Goal: Information Seeking & Learning: Learn about a topic

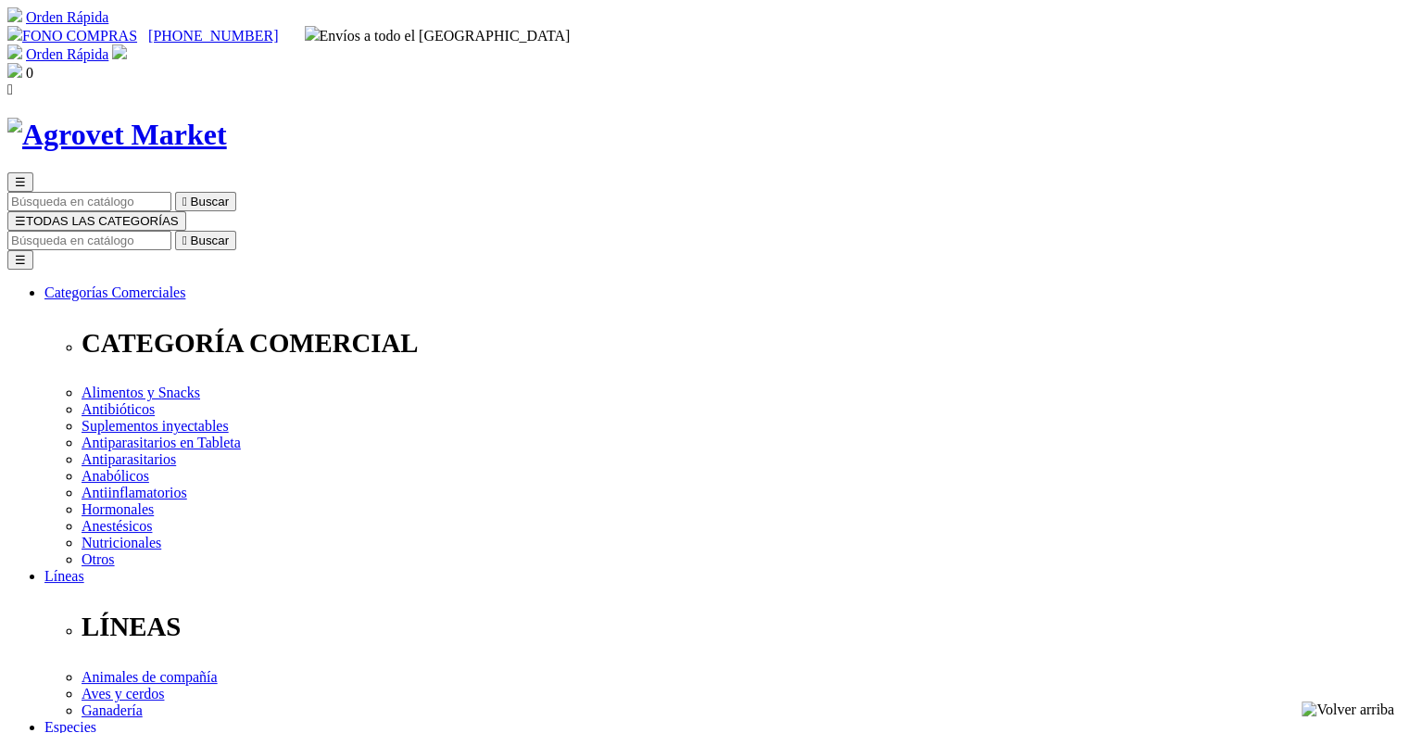
copy div "Cani-Tabs® Immunity & Allergies"
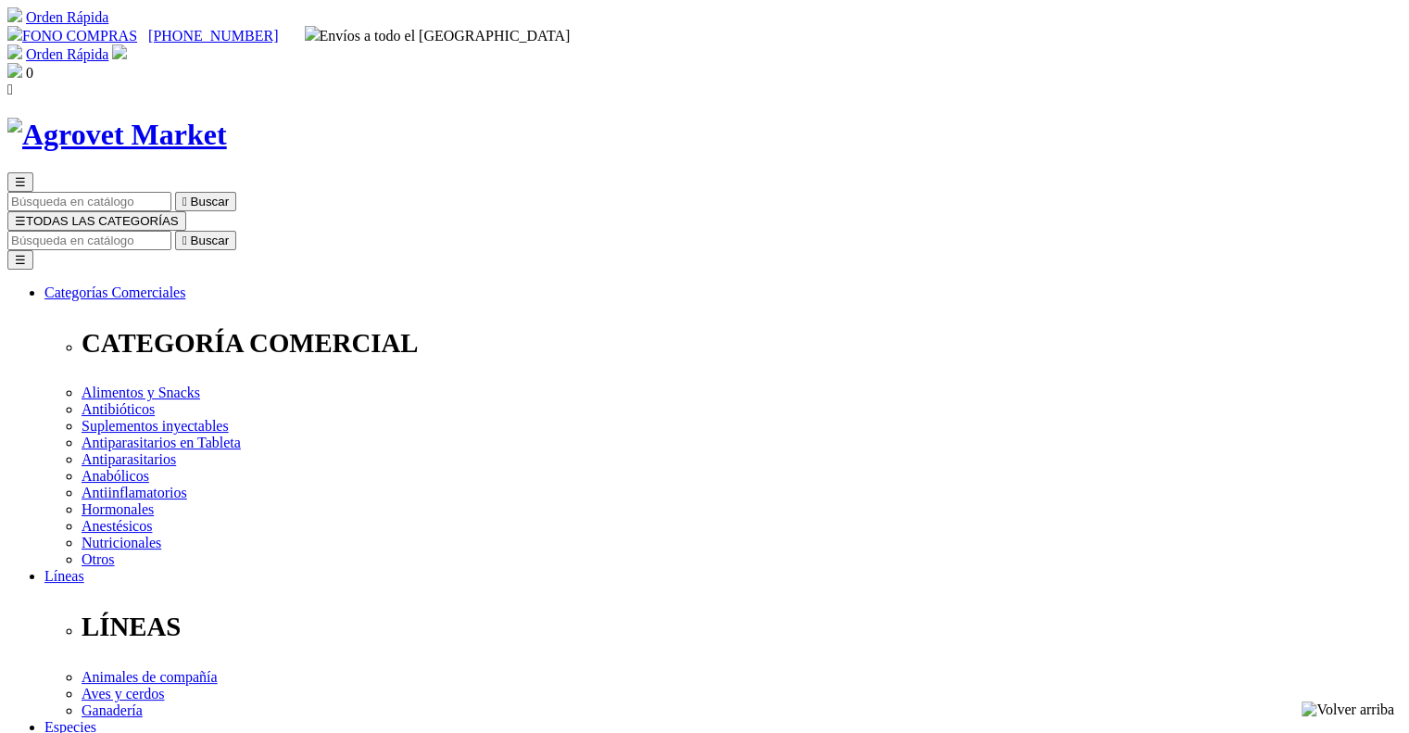
copy div "Inmunidad fortalecida - antioxidante antialérgico y antiestrés natural"
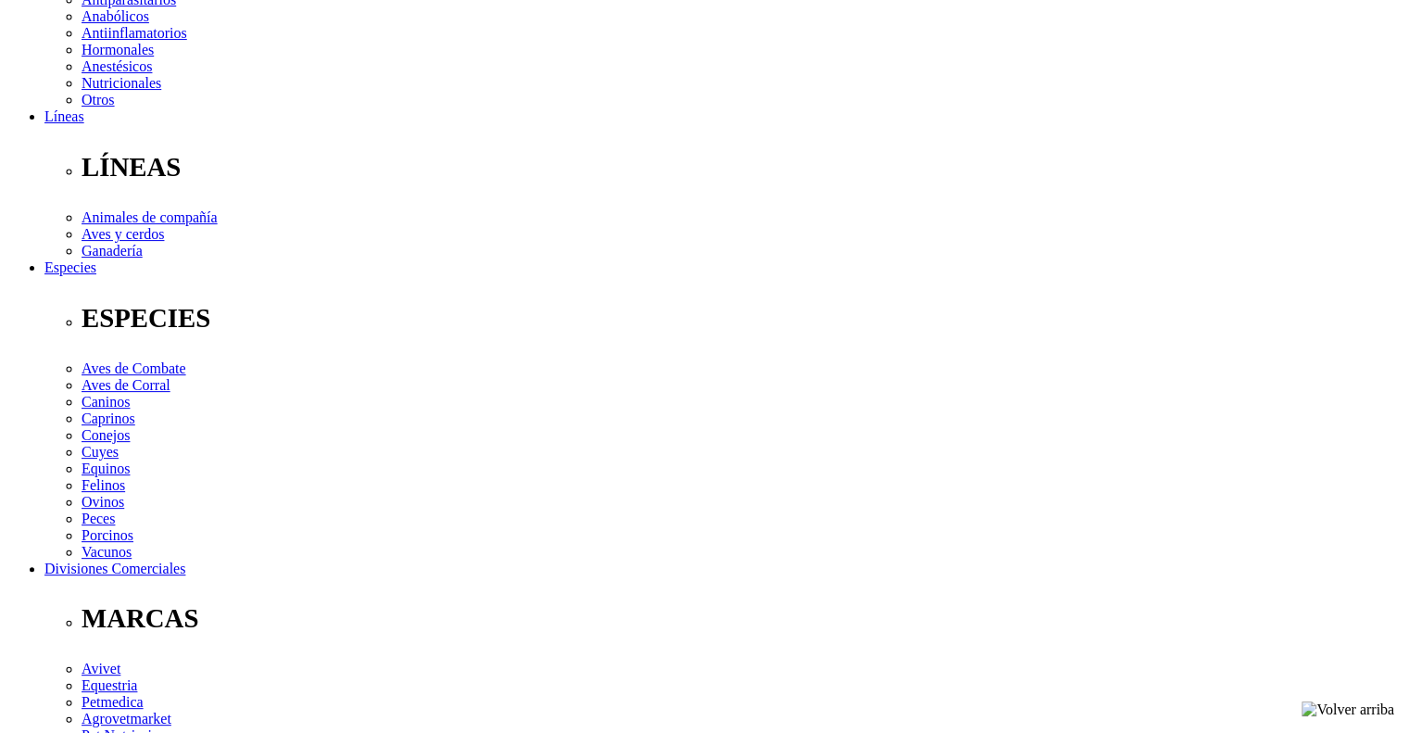
scroll to position [556, 0]
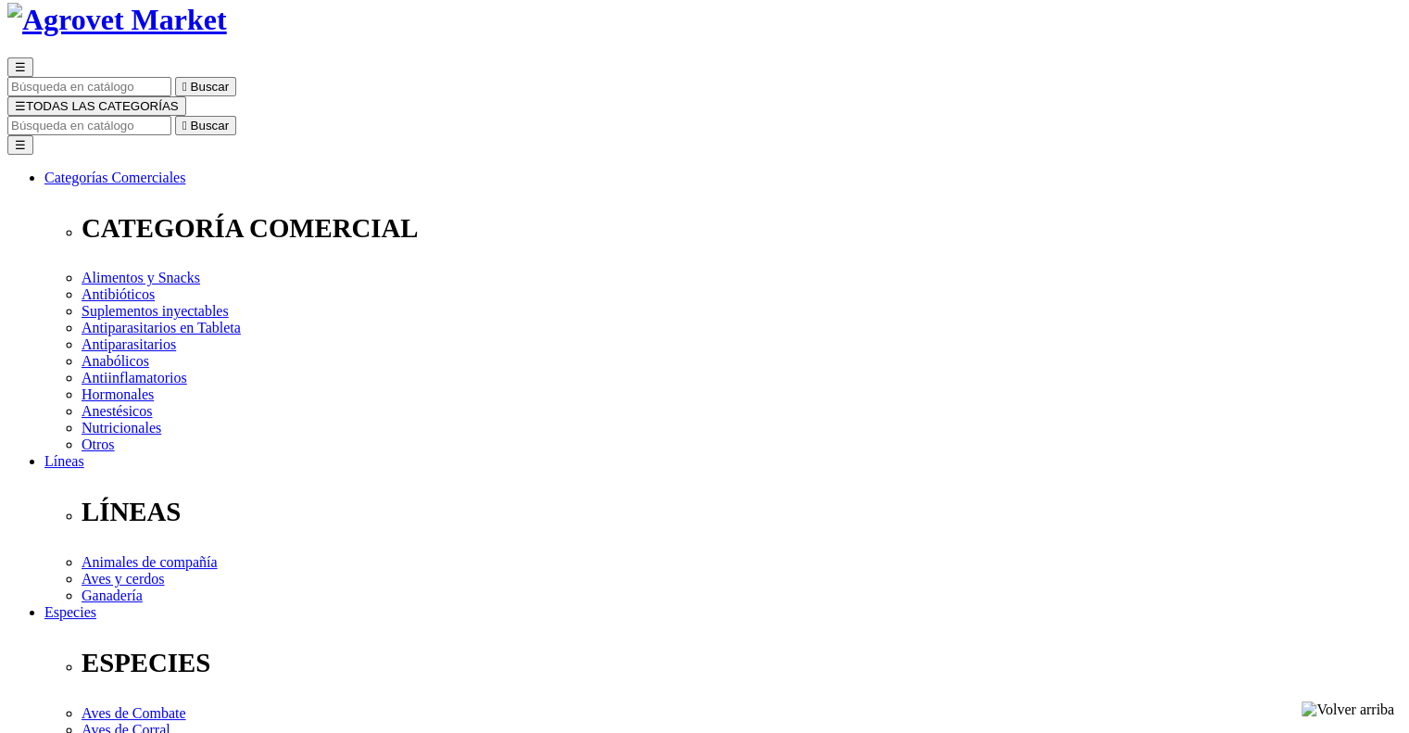
scroll to position [93, 0]
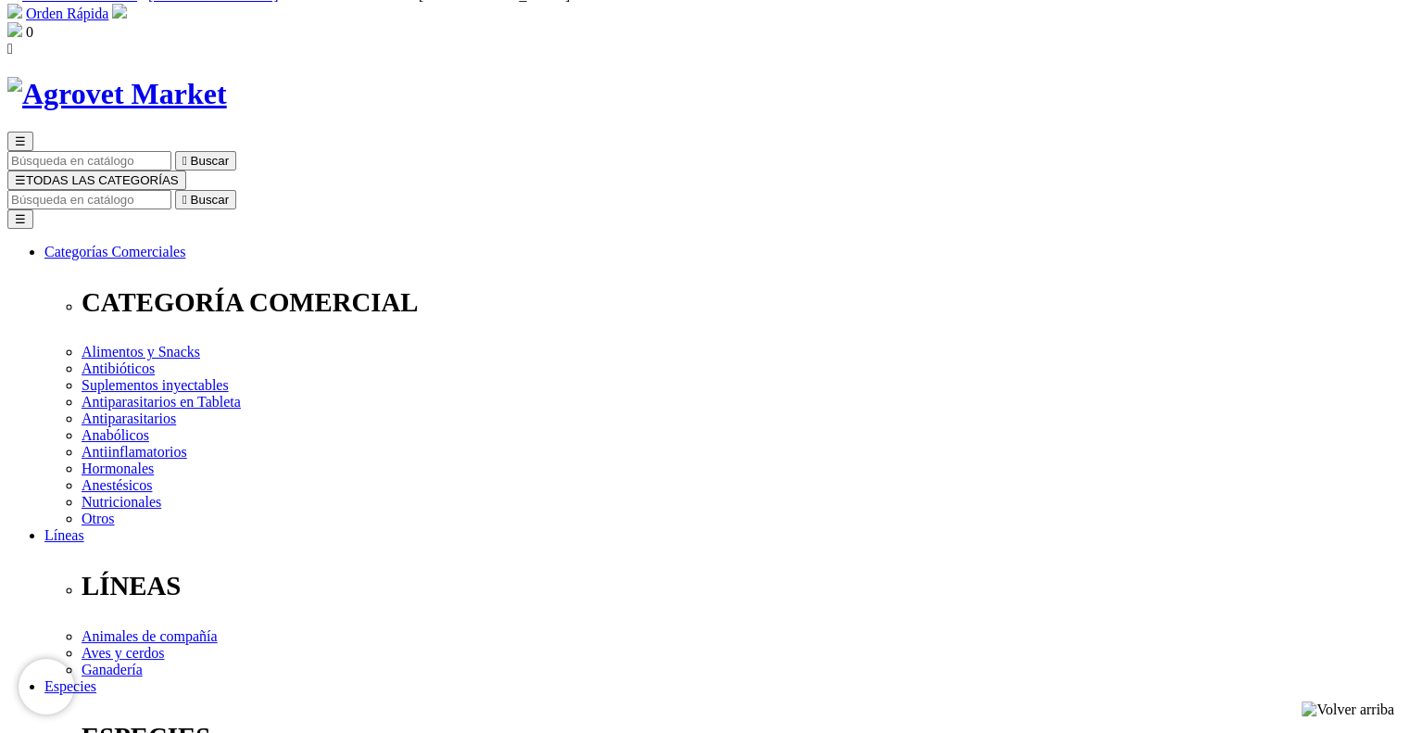
scroll to position [41, 0]
copy div "Cani-Tabs® Omega3 EPA & DHA"
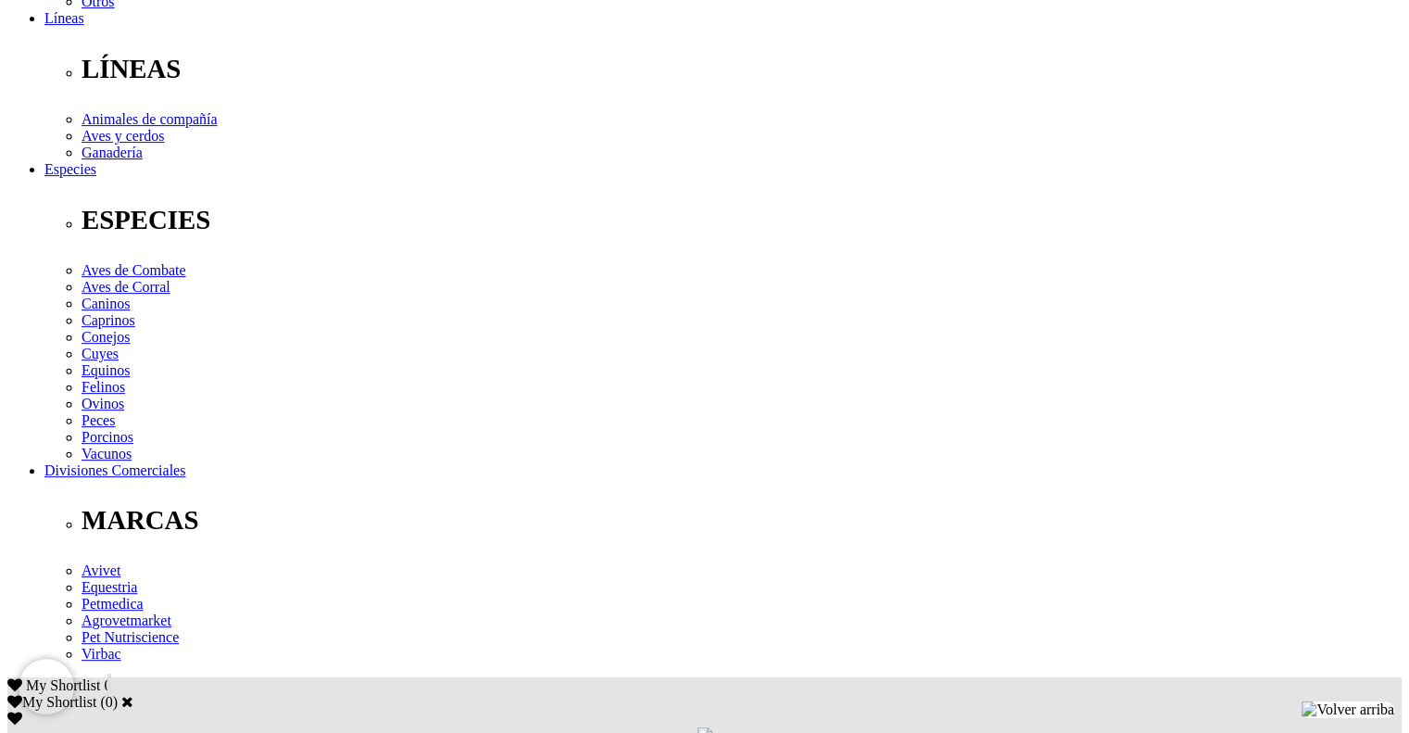
scroll to position [559, 0]
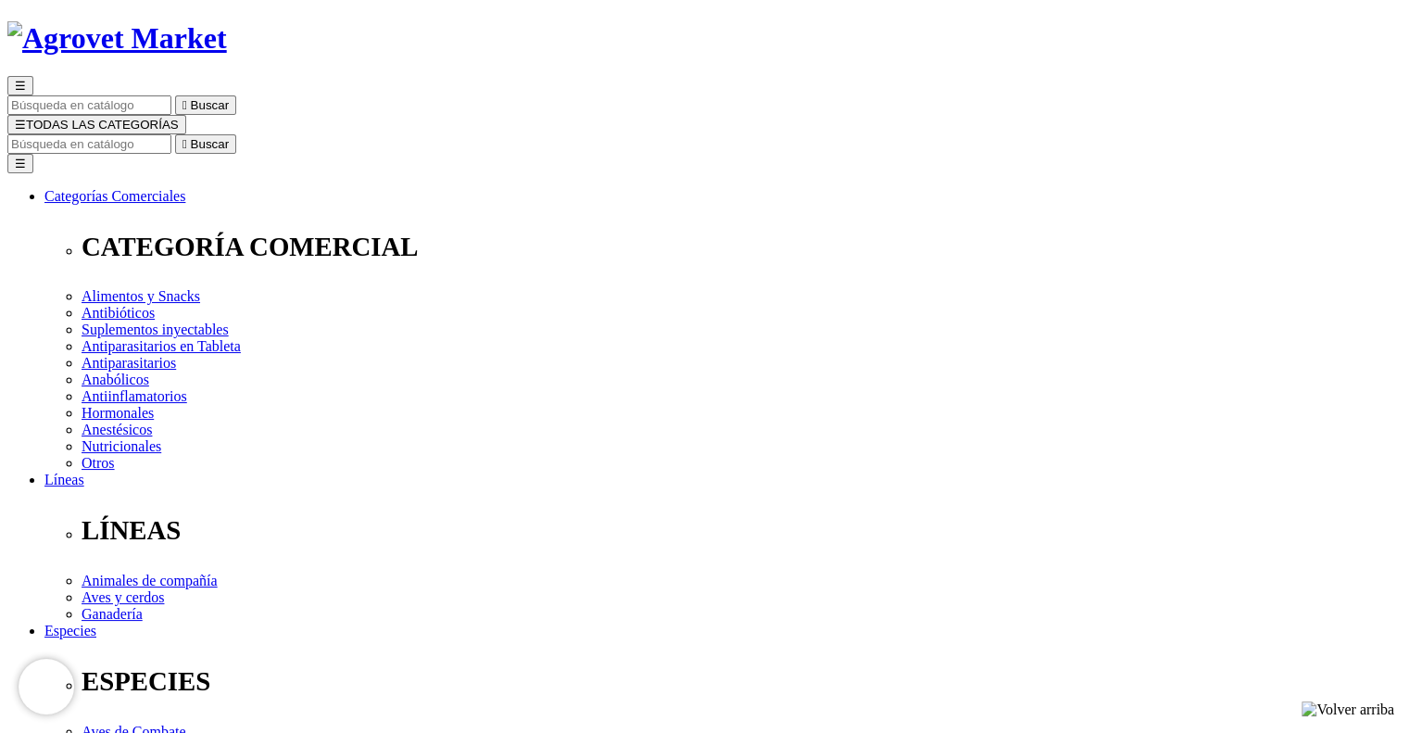
scroll to position [96, 0]
copy div "Cani-Tabs® Omega3 EPA & DHA"
drag, startPoint x: 717, startPoint y: 377, endPoint x: 1132, endPoint y: 379, distance: 415.0
copy p "Suplemento de Omega 3 en cápsulas recubiertas."
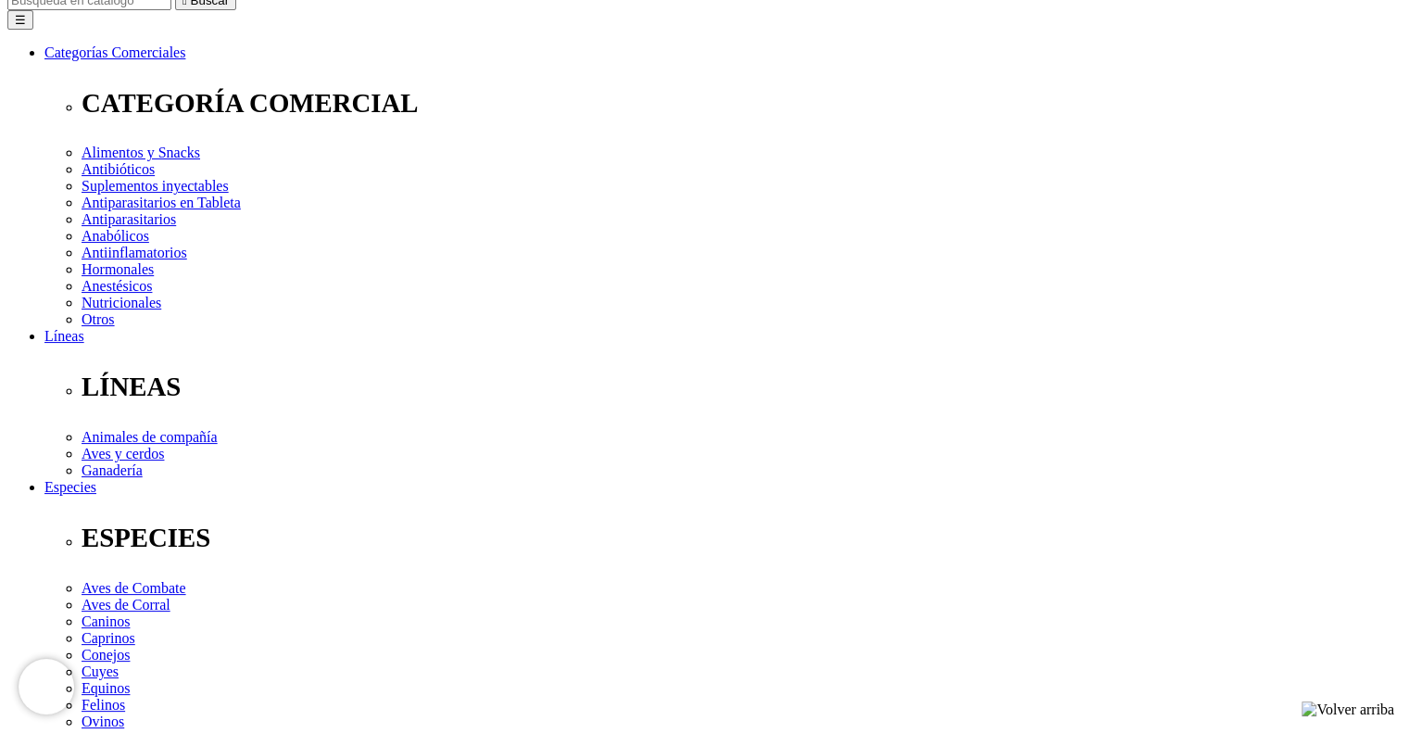
scroll to position [467, 0]
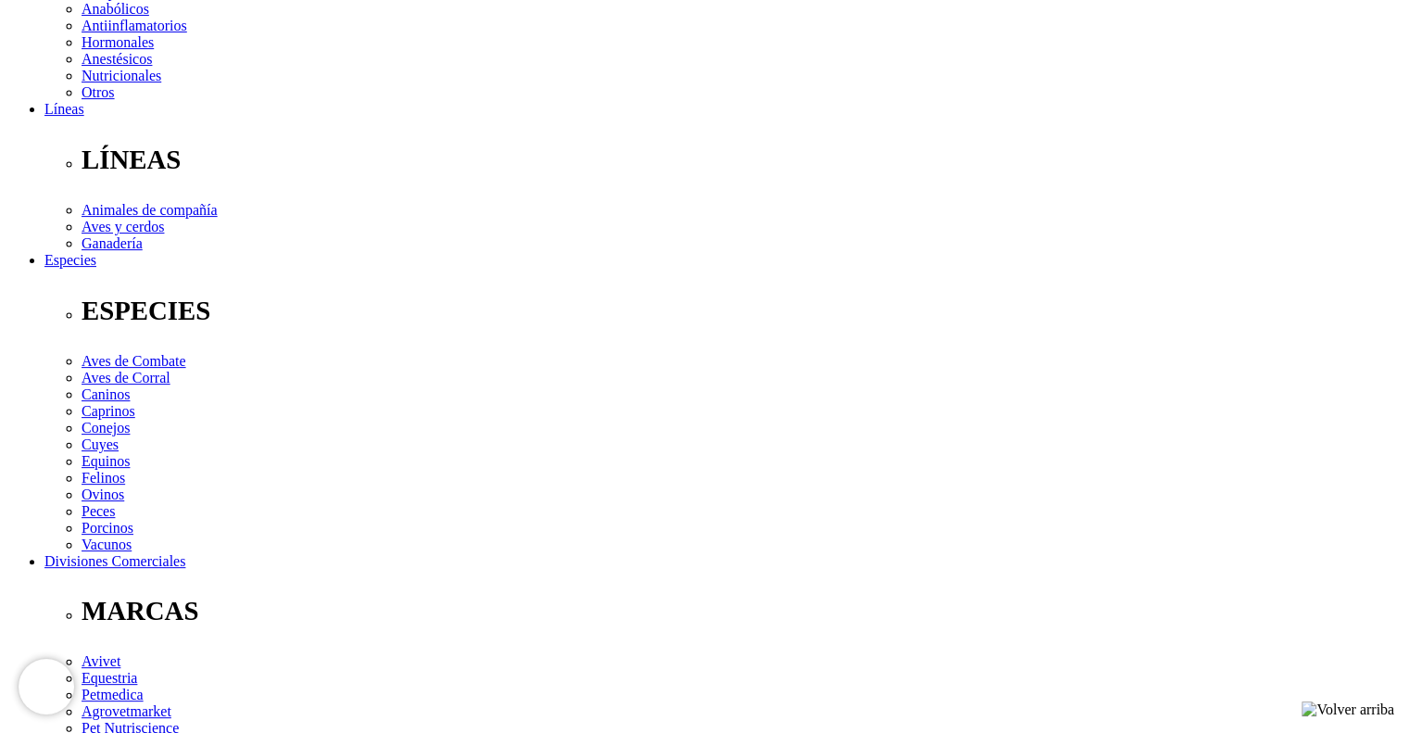
copy div "Omega 3 (proporcionando EPA 180 mg y DHA 120 mg) 1000 mg. Suplemento de aceite …"
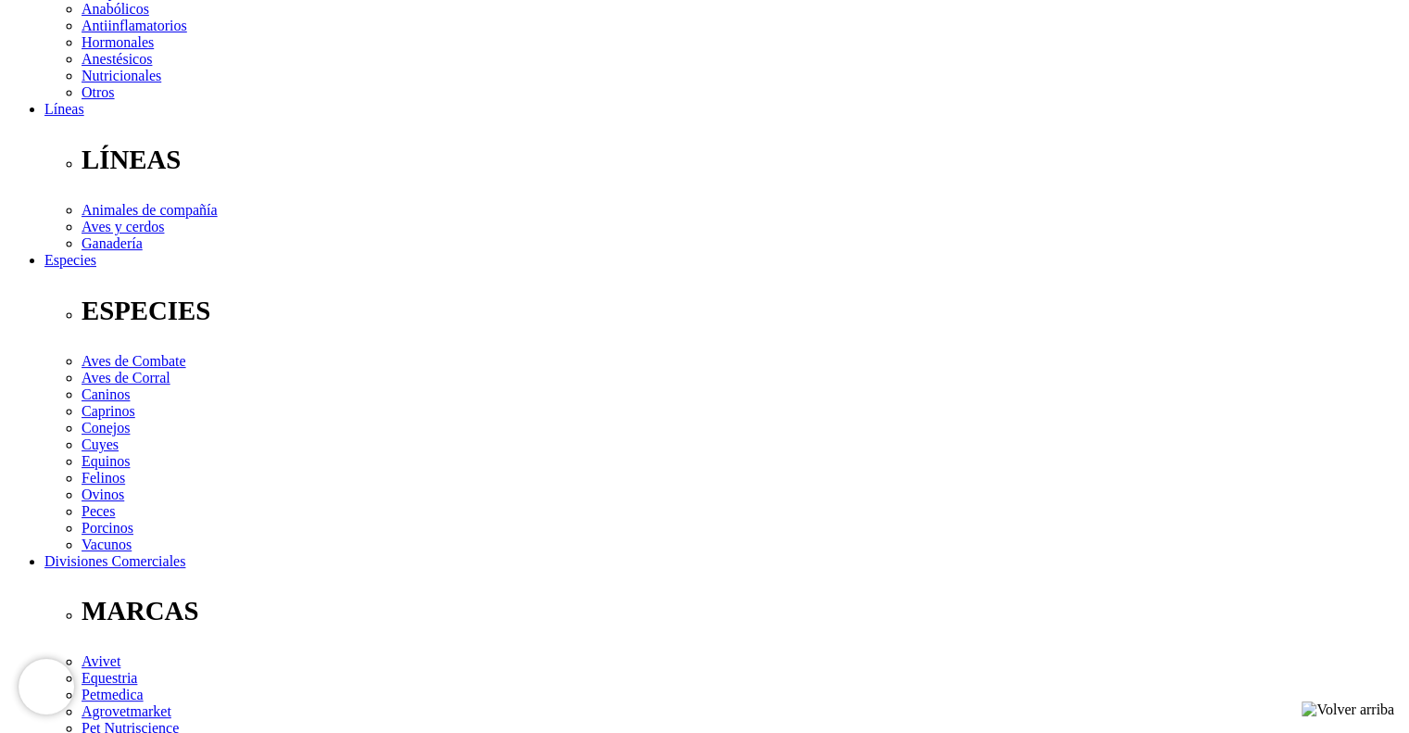
copy div "Omega 3 (proporcionando EPA 180 mg y DHA 120 mg) 1000 mg. Suplemento de aceite …"
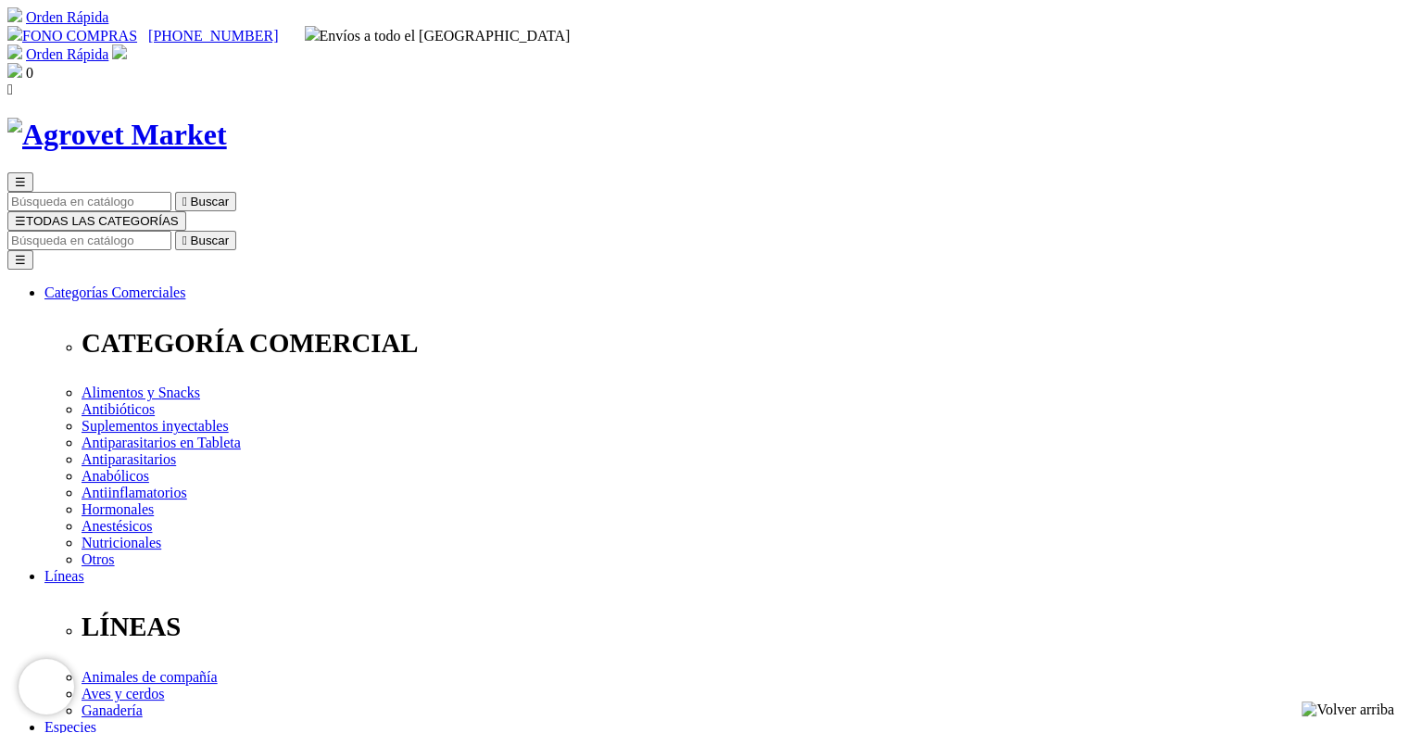
copy div "Cani-Tabs® Skin + Coat"
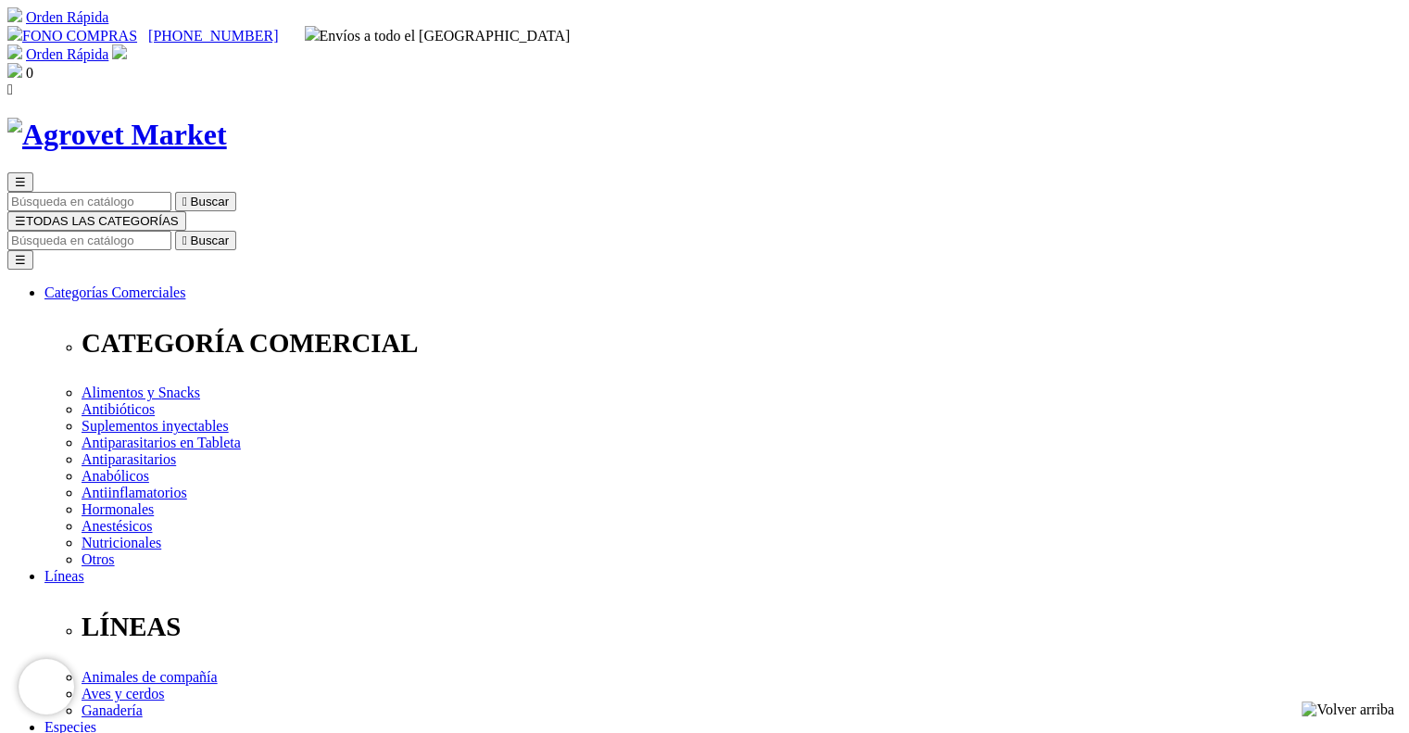
copy div "Pelo brillante - recuperación de piel y manto - uñas sanas"
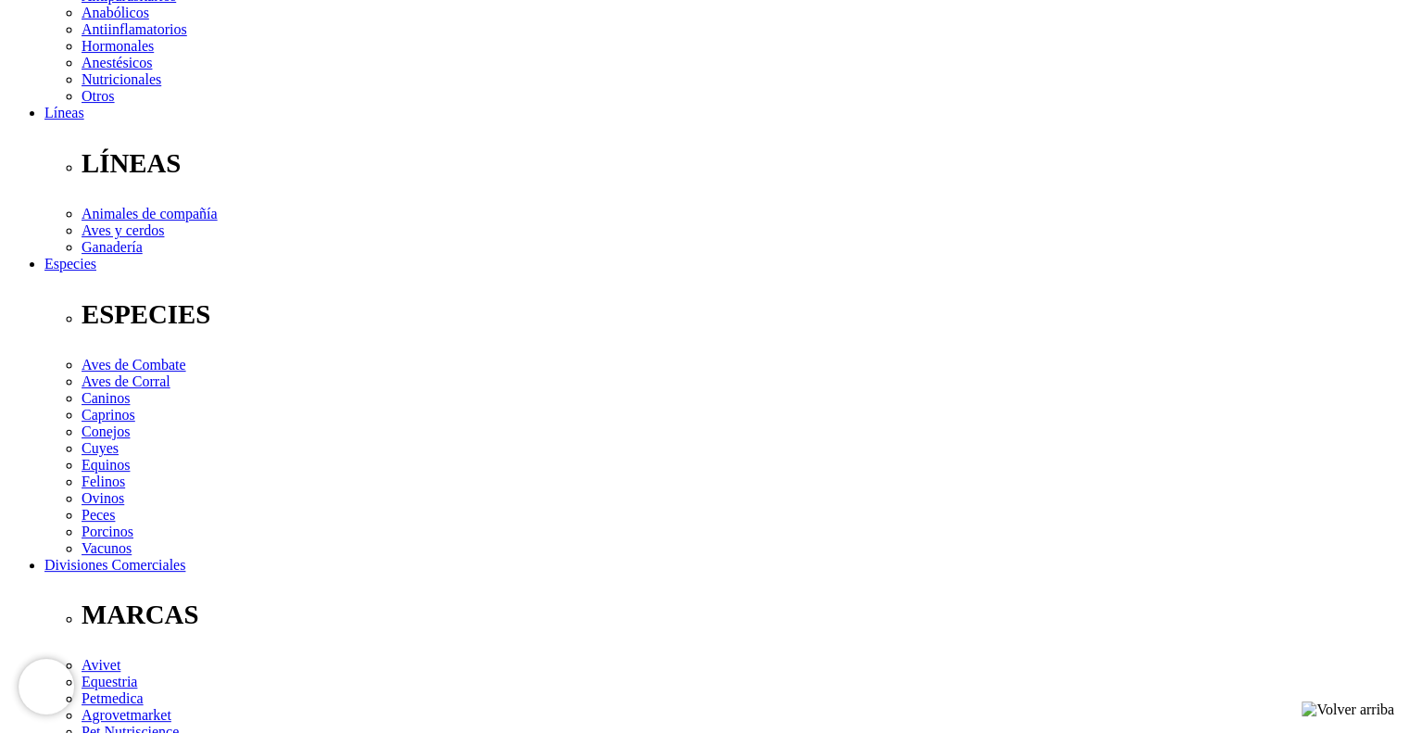
copy div "Cada tableta contiene: Biotina 1.00 mg, zinc 5.00 mg, vitamina A 800.00 UI, vit…"
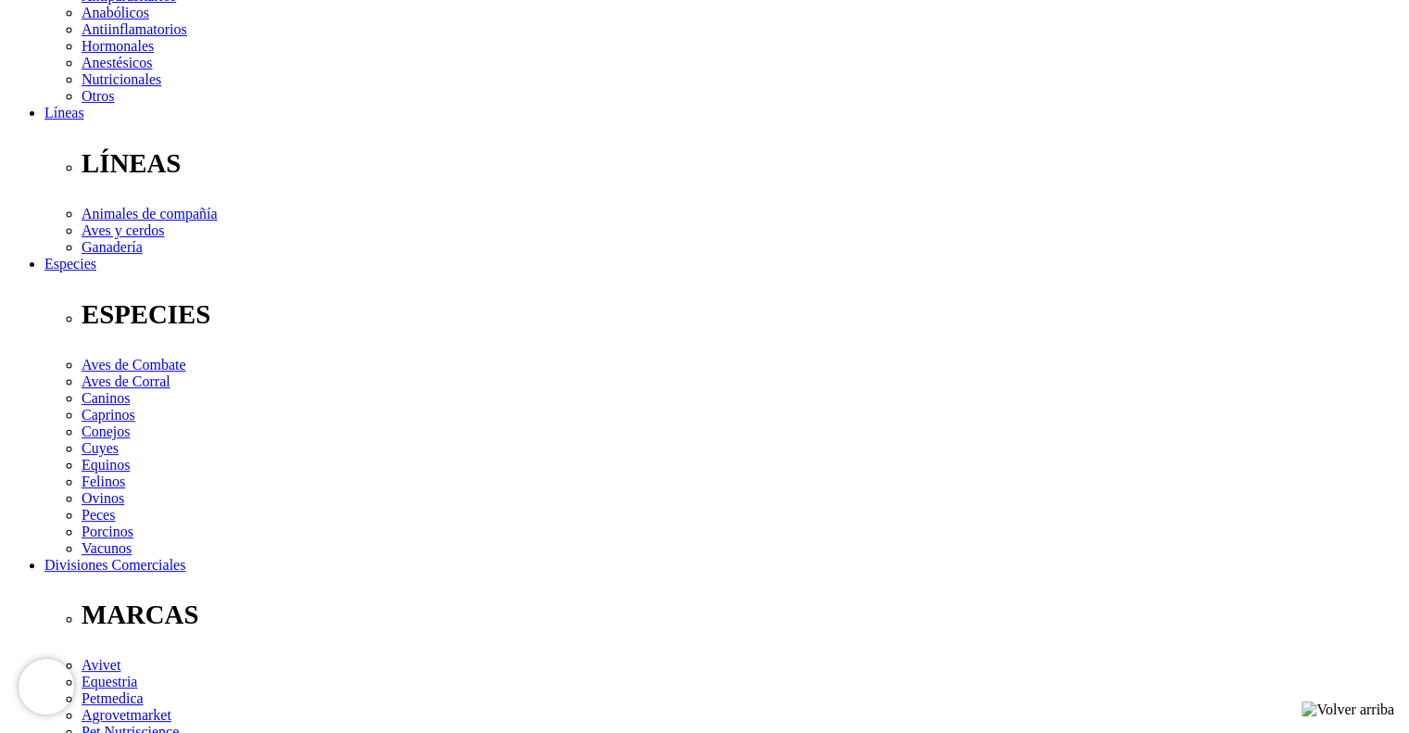
drag, startPoint x: 194, startPoint y: 491, endPoint x: 704, endPoint y: 638, distance: 531.2
copy div "Suplemento nutricional que garantiza suplir las necesidades vitamínicas y miner…"
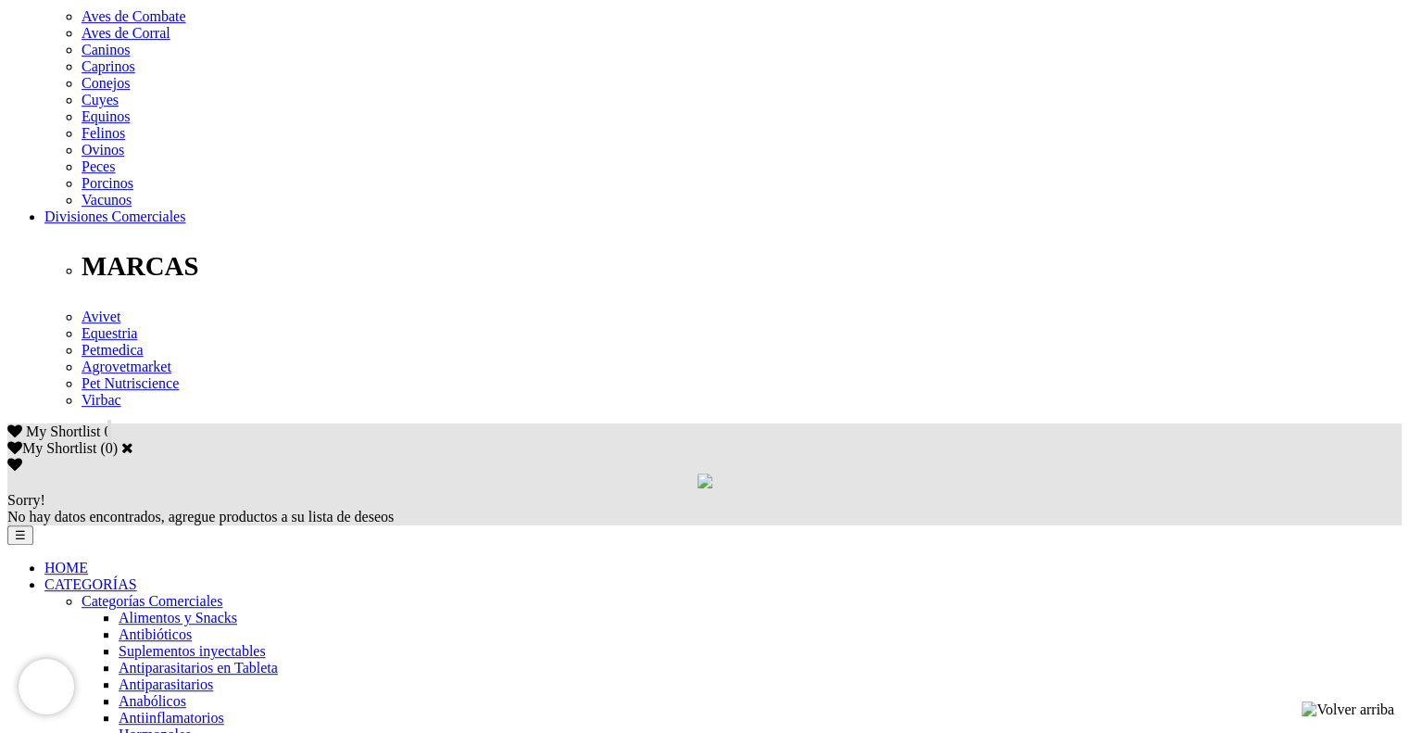
scroll to position [645, 0]
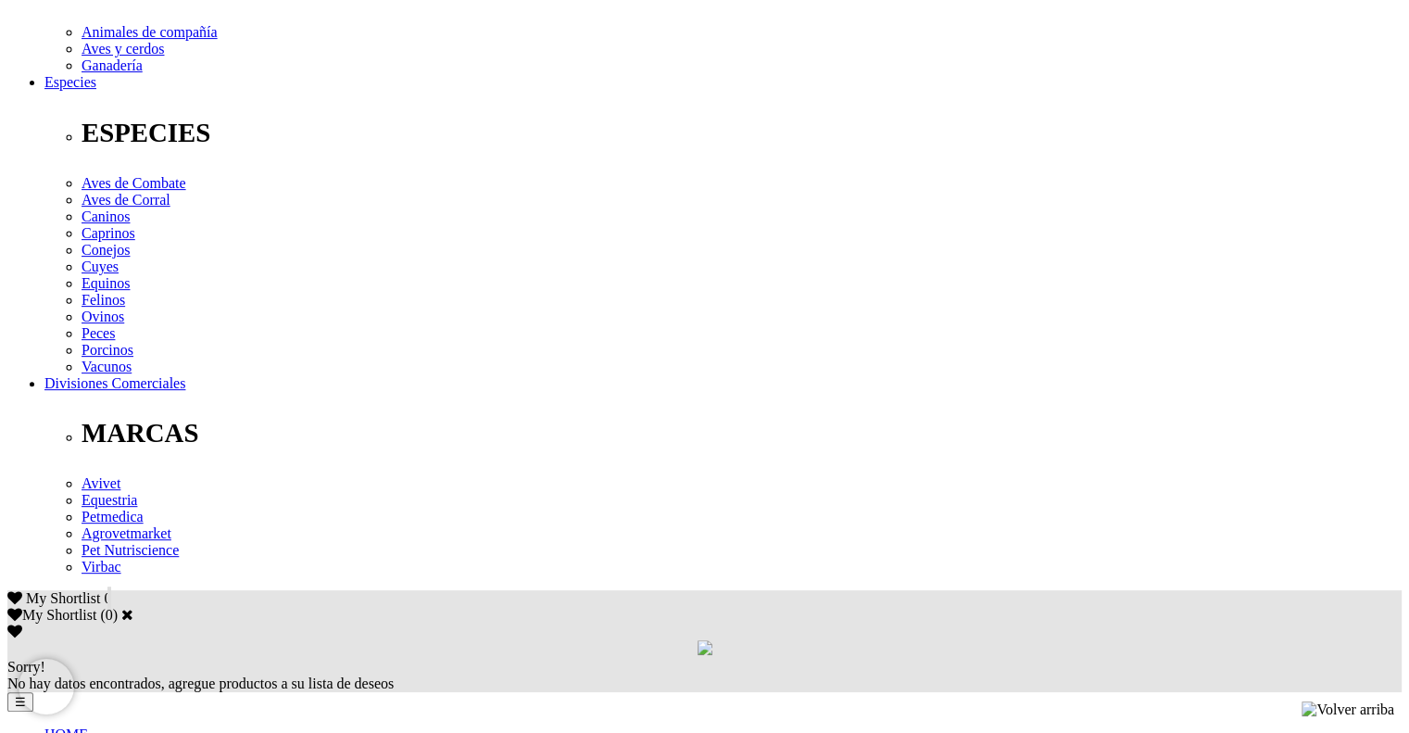
copy div "Suplemento diario oral. Por su alta palatabilidad, puede ser administrado direc…"
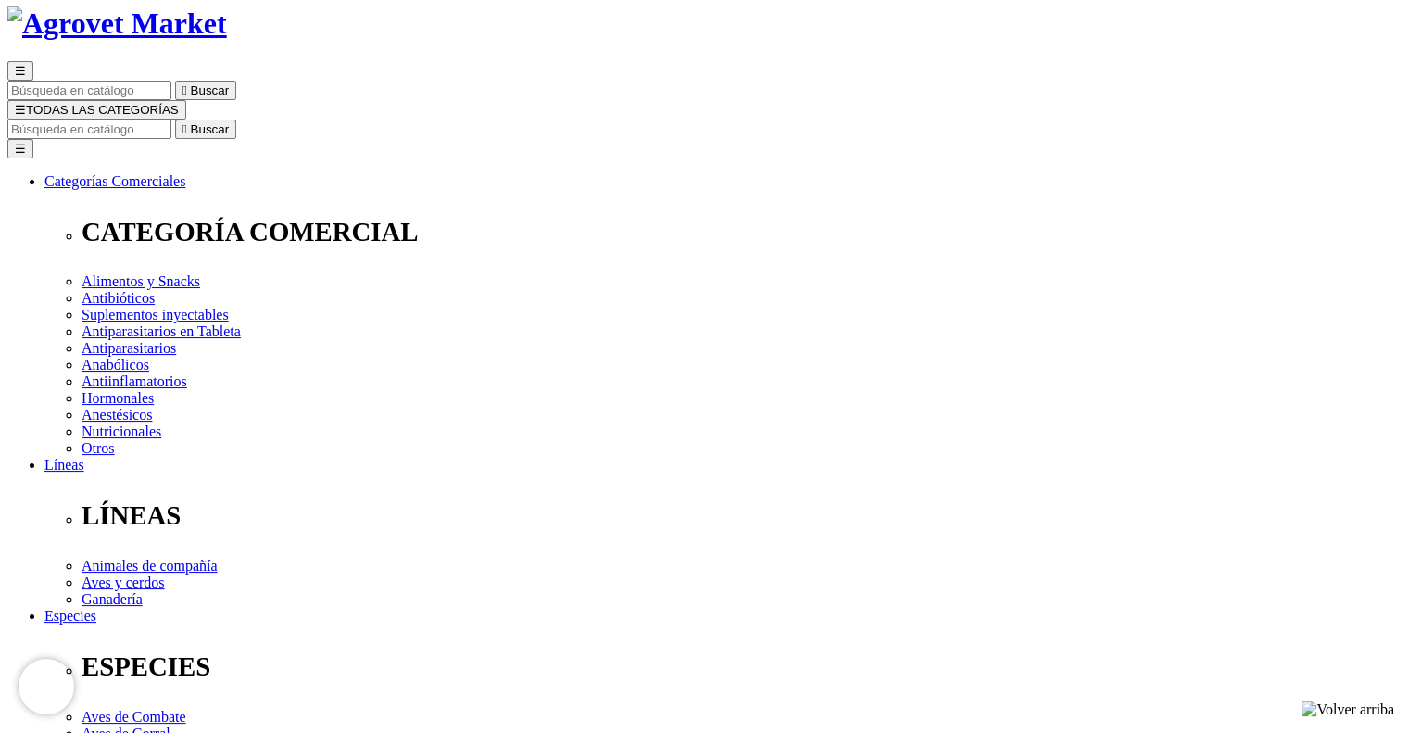
scroll to position [182, 0]
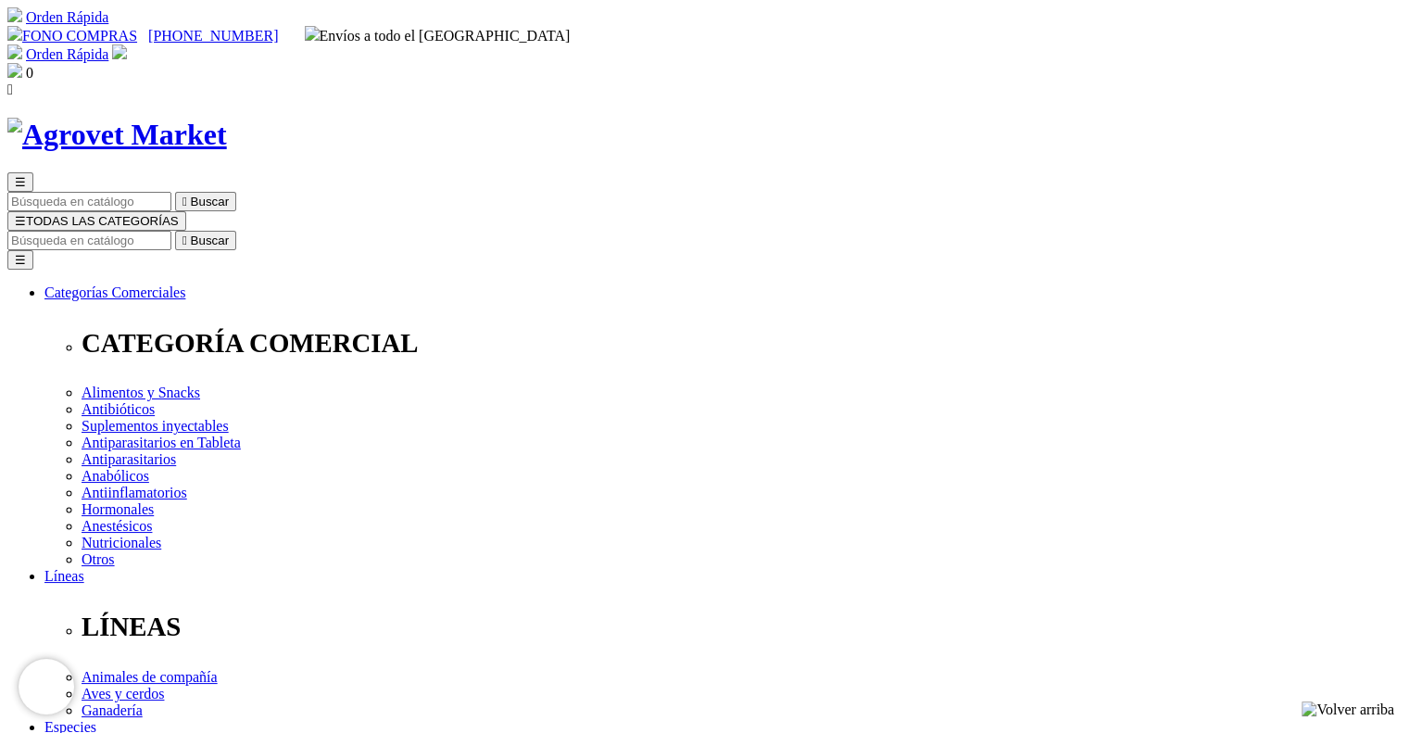
copy div "Cani-Tabs® UT Support"
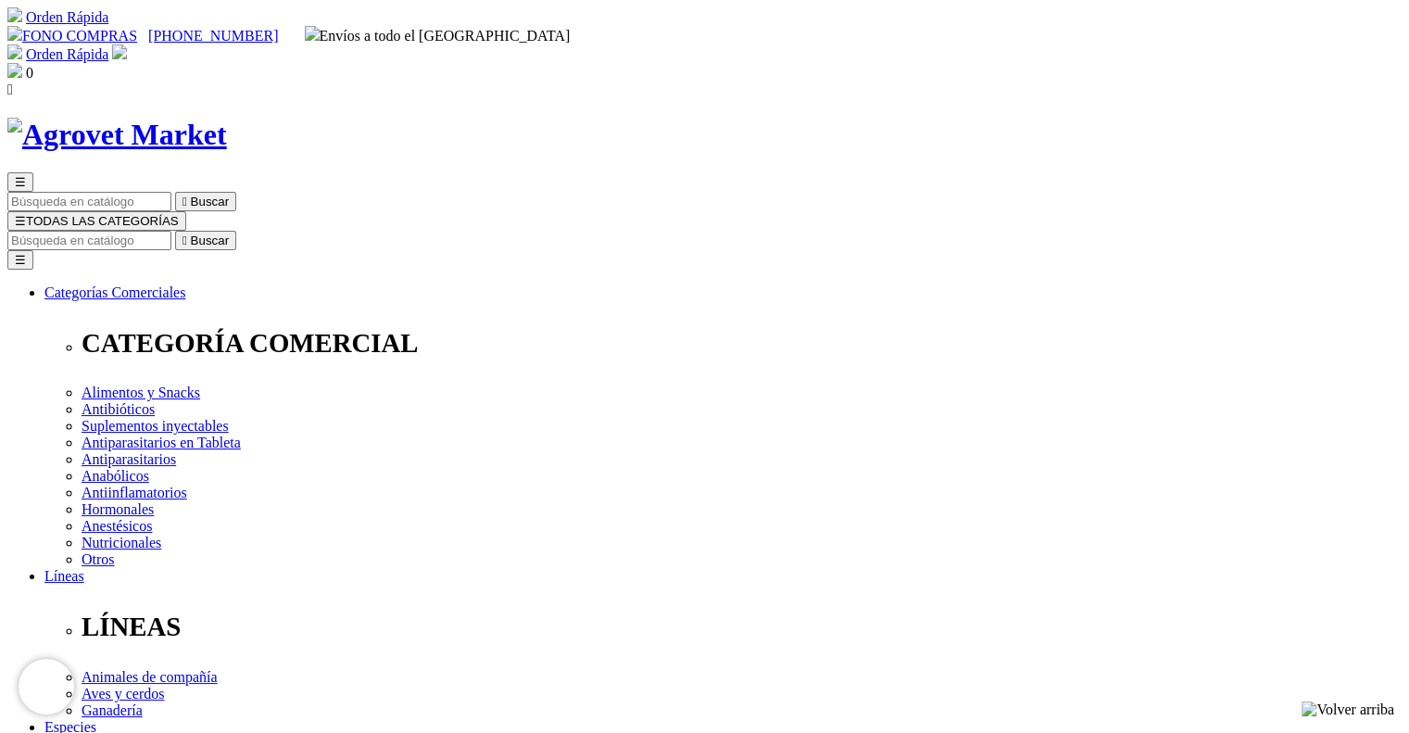
copy div "Desarrollo y salud del sistema urinario"
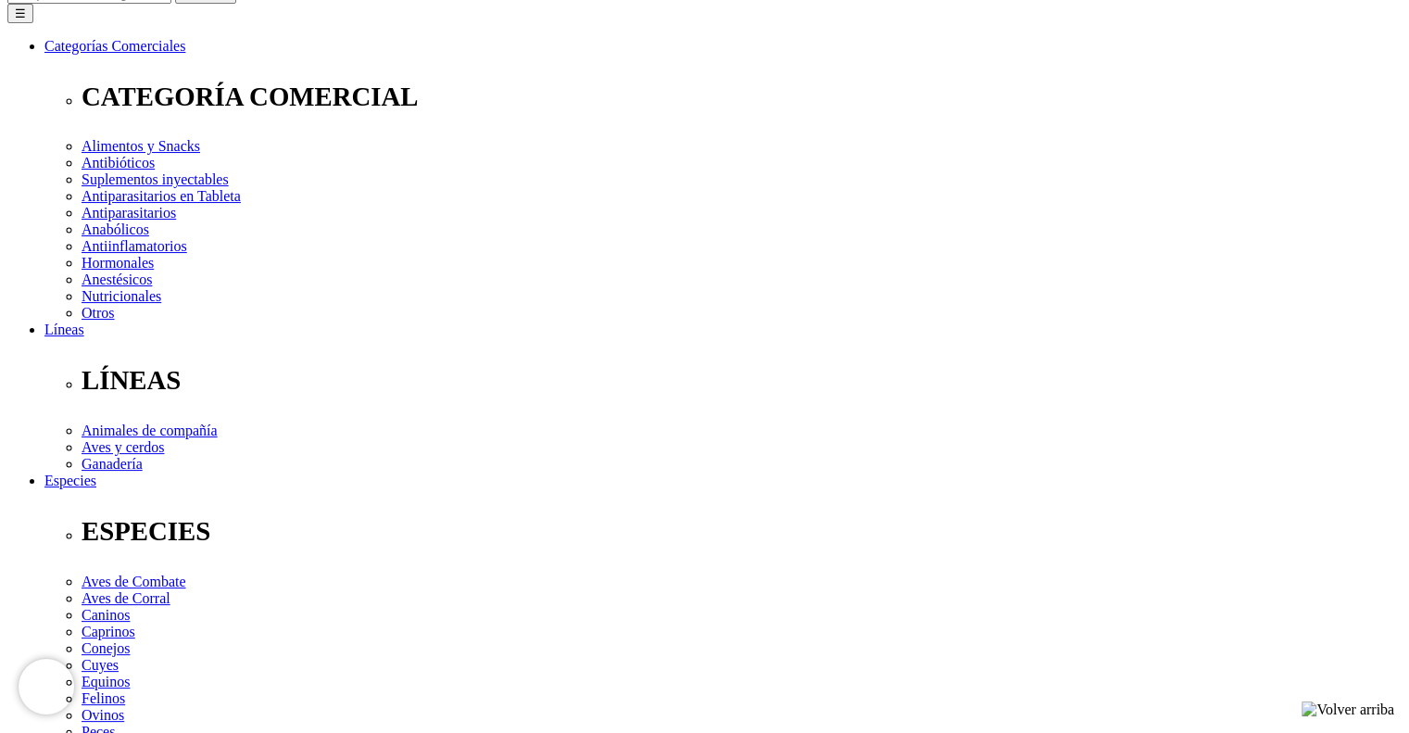
scroll to position [463, 0]
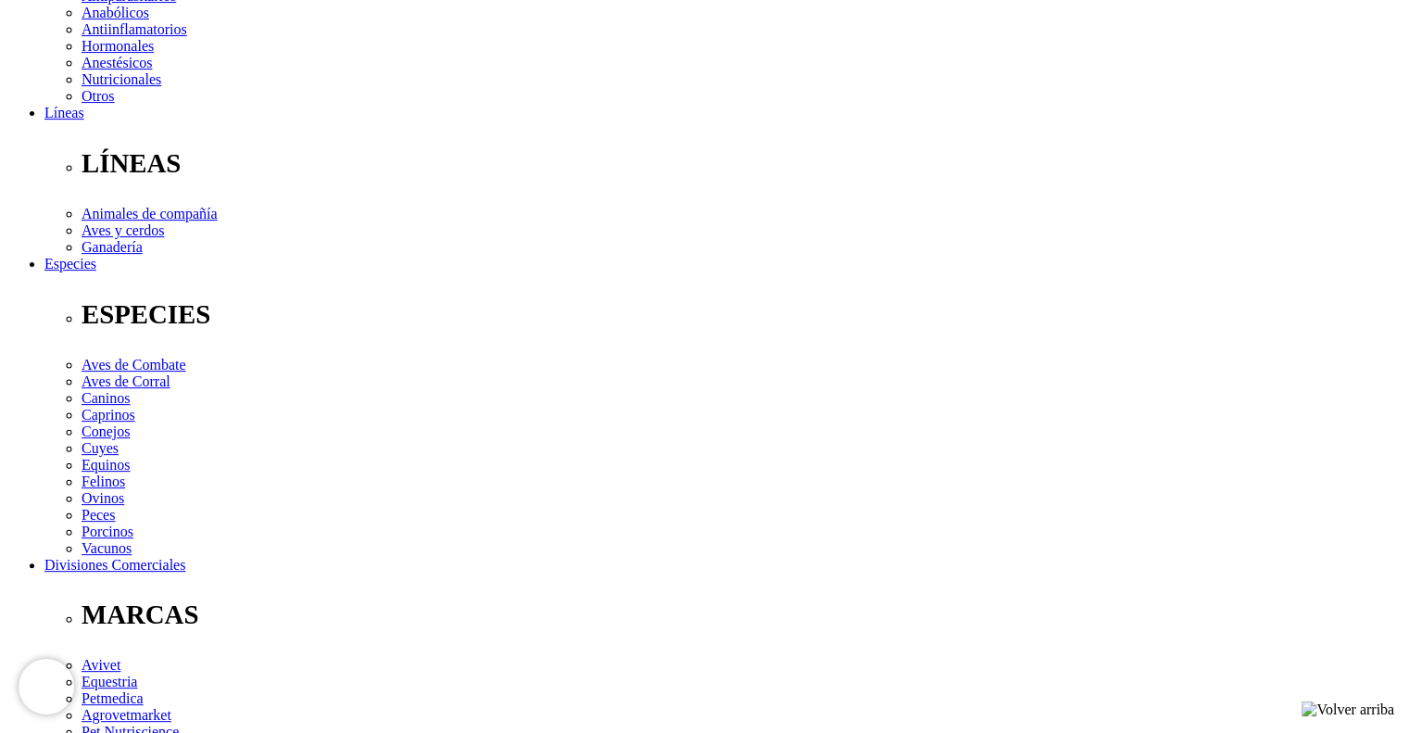
copy div "Cada tableta contiene: Extracto de Serenoa repens (Palmito salvaje) 25.00 mg, e…"
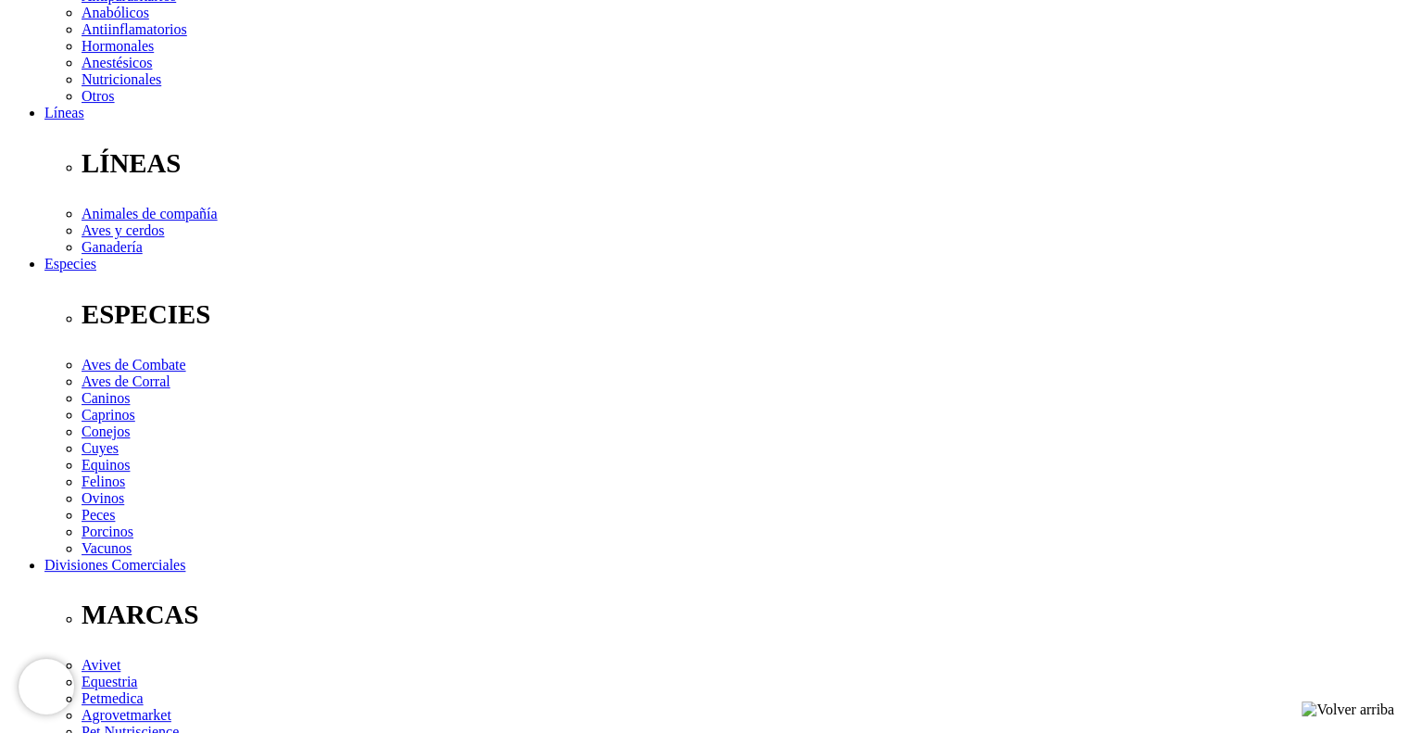
copy div "Cada tableta contiene: Extracto de Serenoa repens (Palmito salvaje) 25.00 mg, e…"
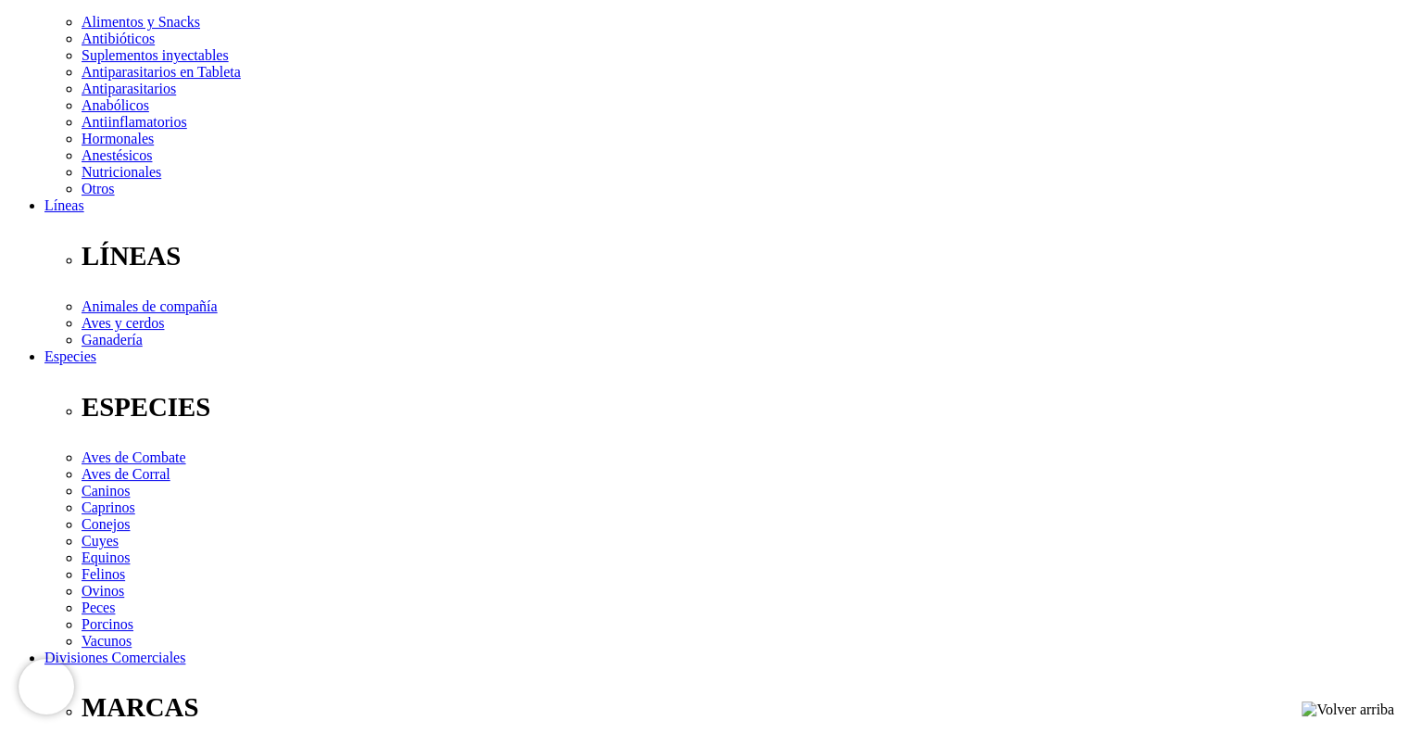
scroll to position [93, 0]
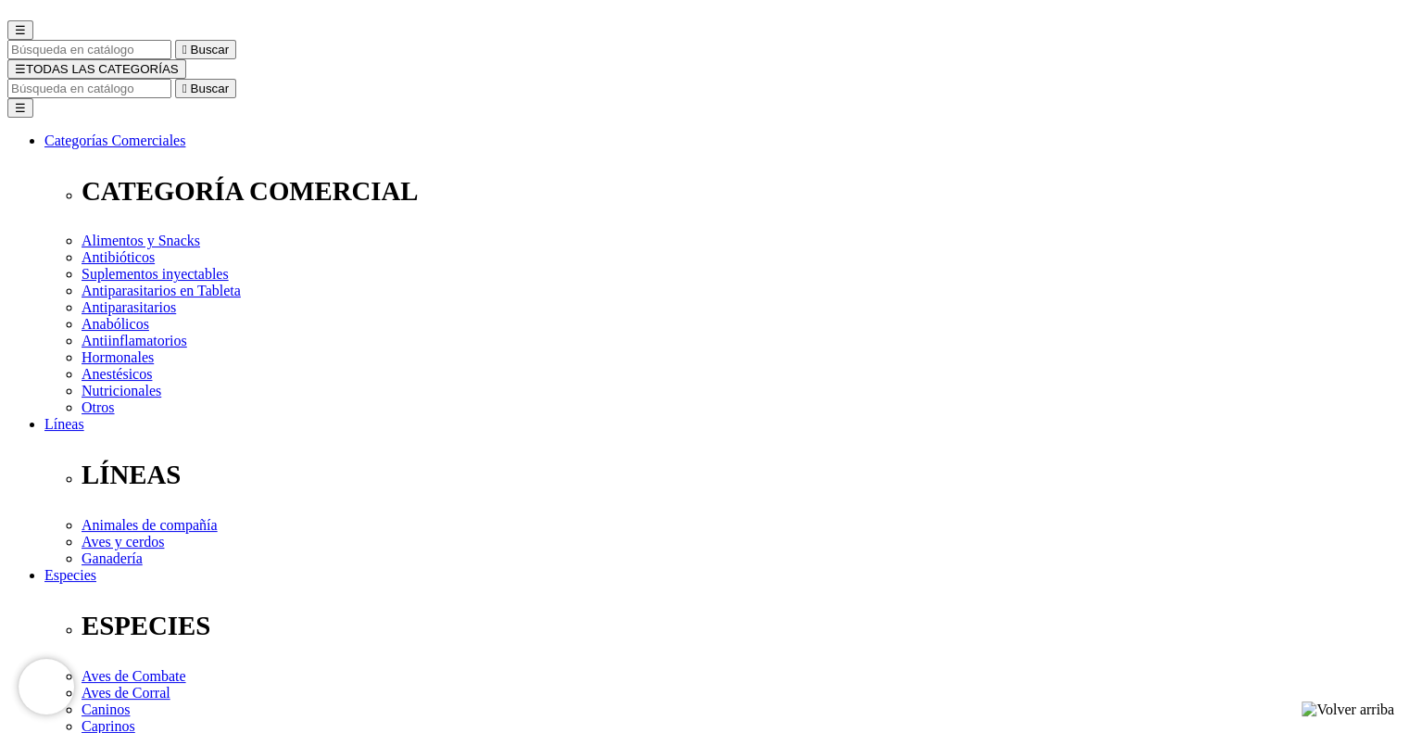
scroll to position [463, 0]
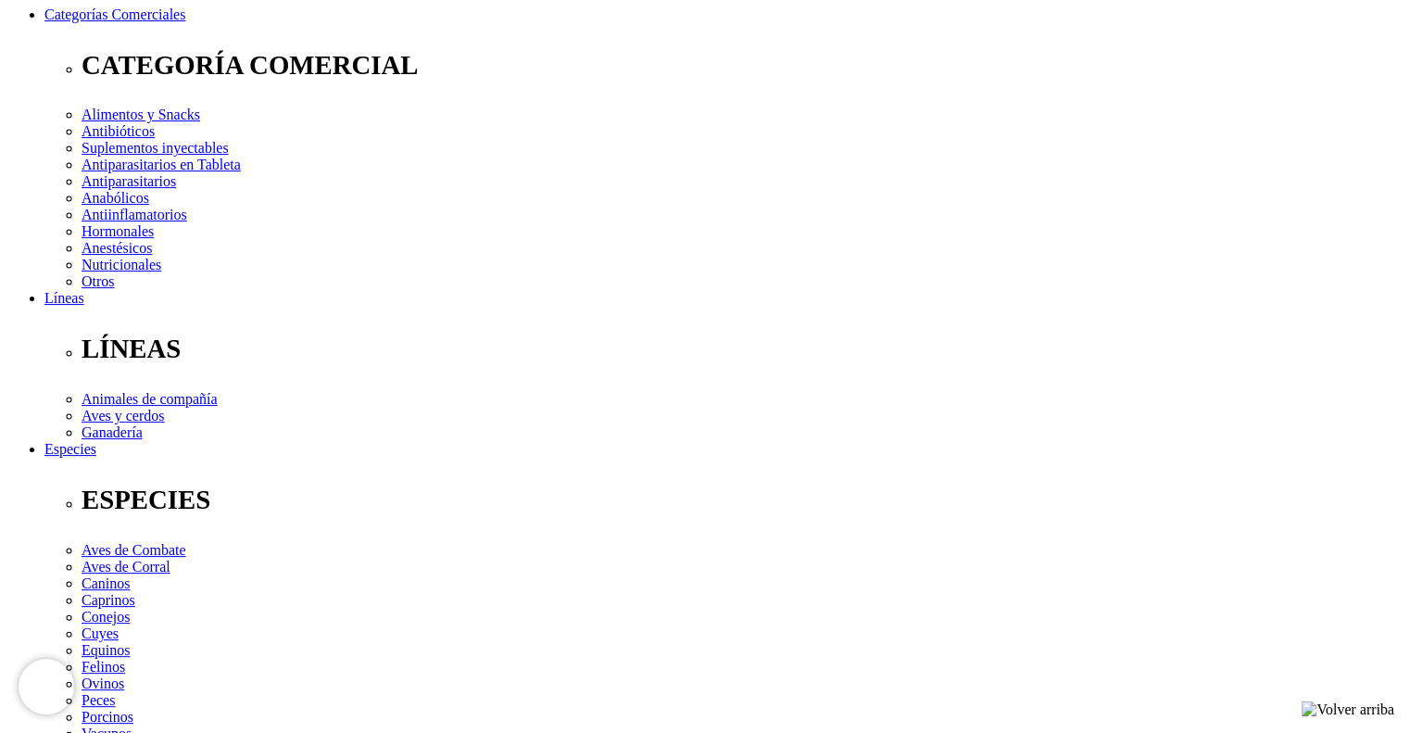
scroll to position [0, 0]
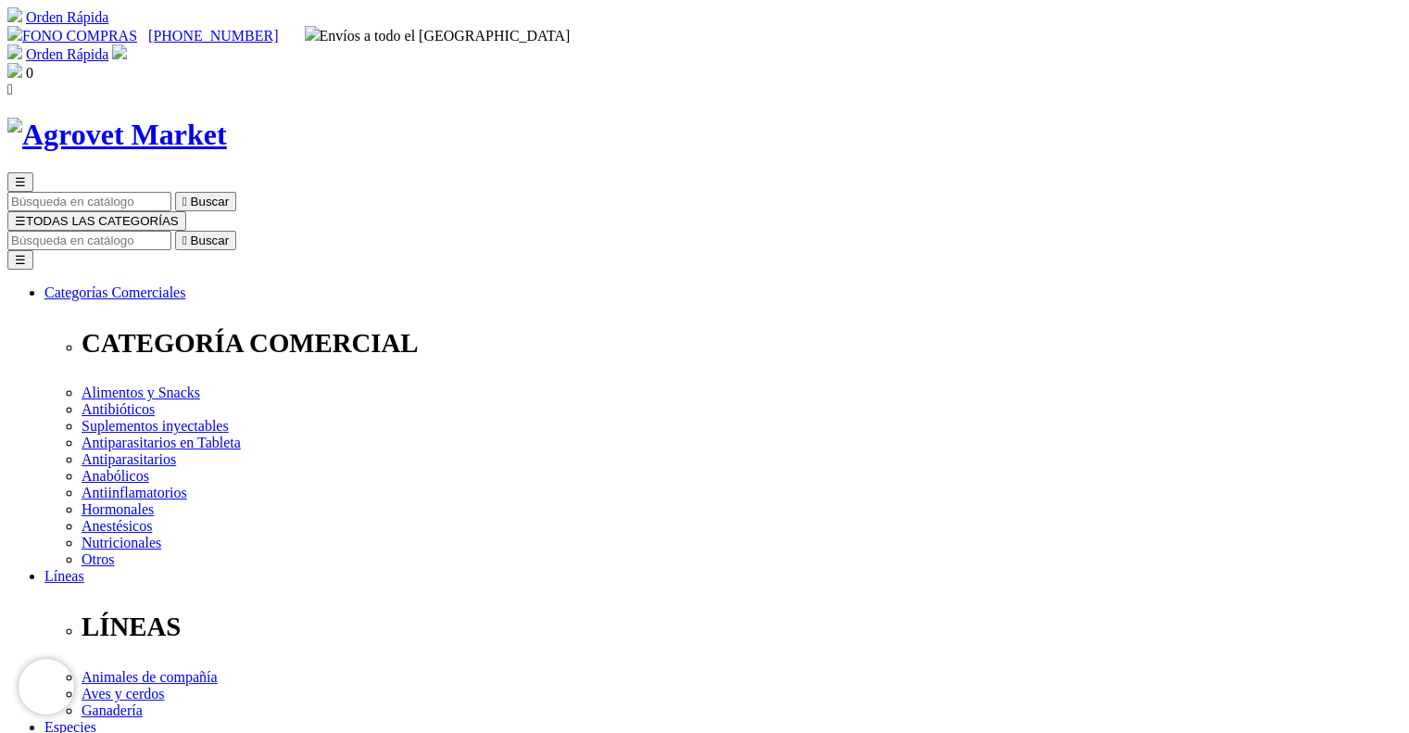
copy div "FH-10 Factor Hepático 10"
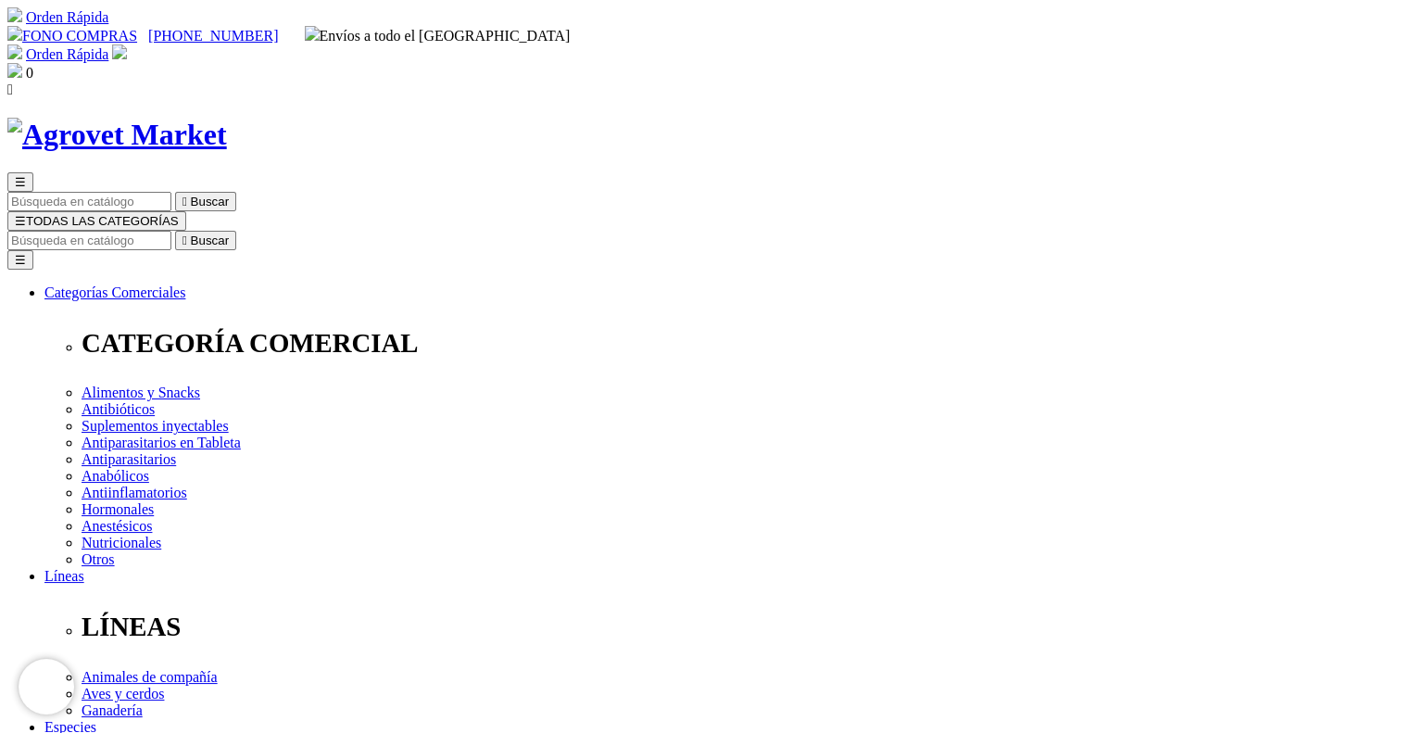
copy div "Acción hepatoprotectora, lipotrópica y desintoxicante"
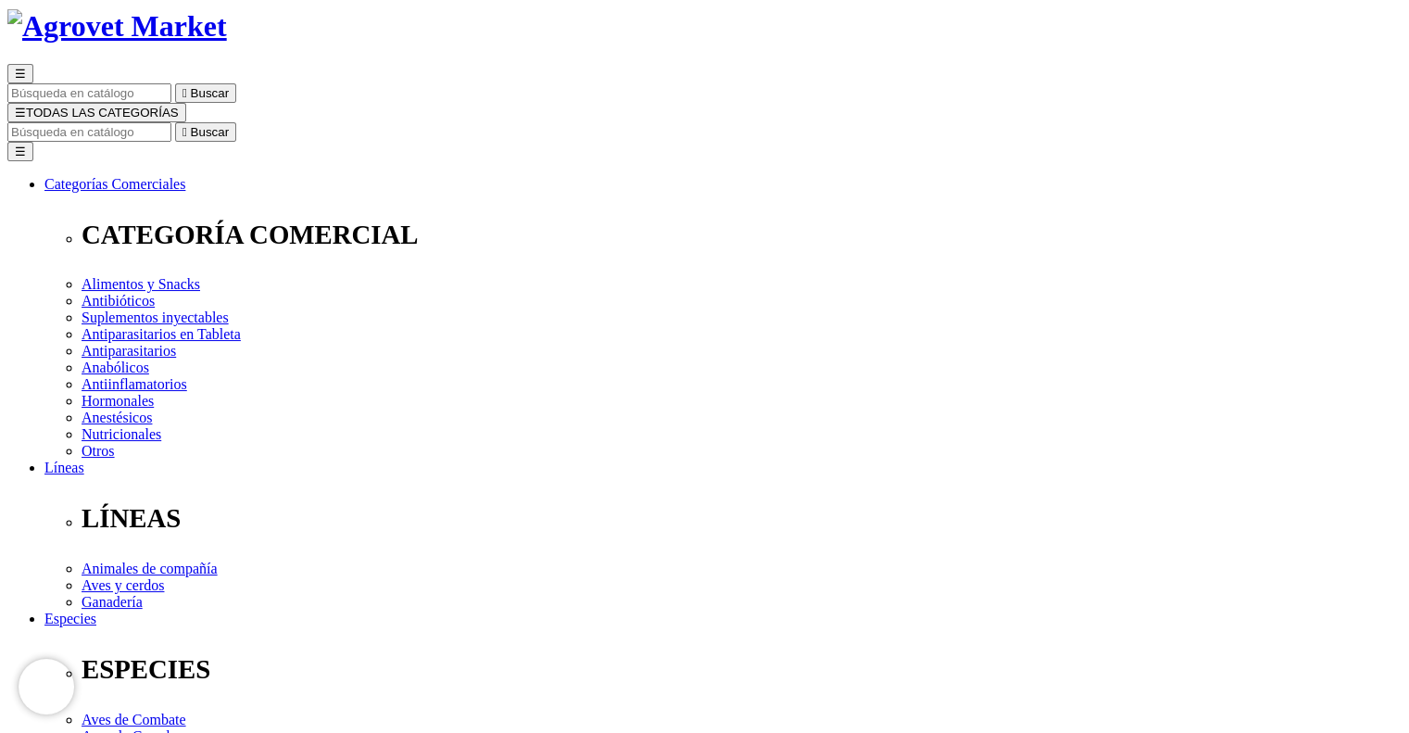
scroll to position [463, 0]
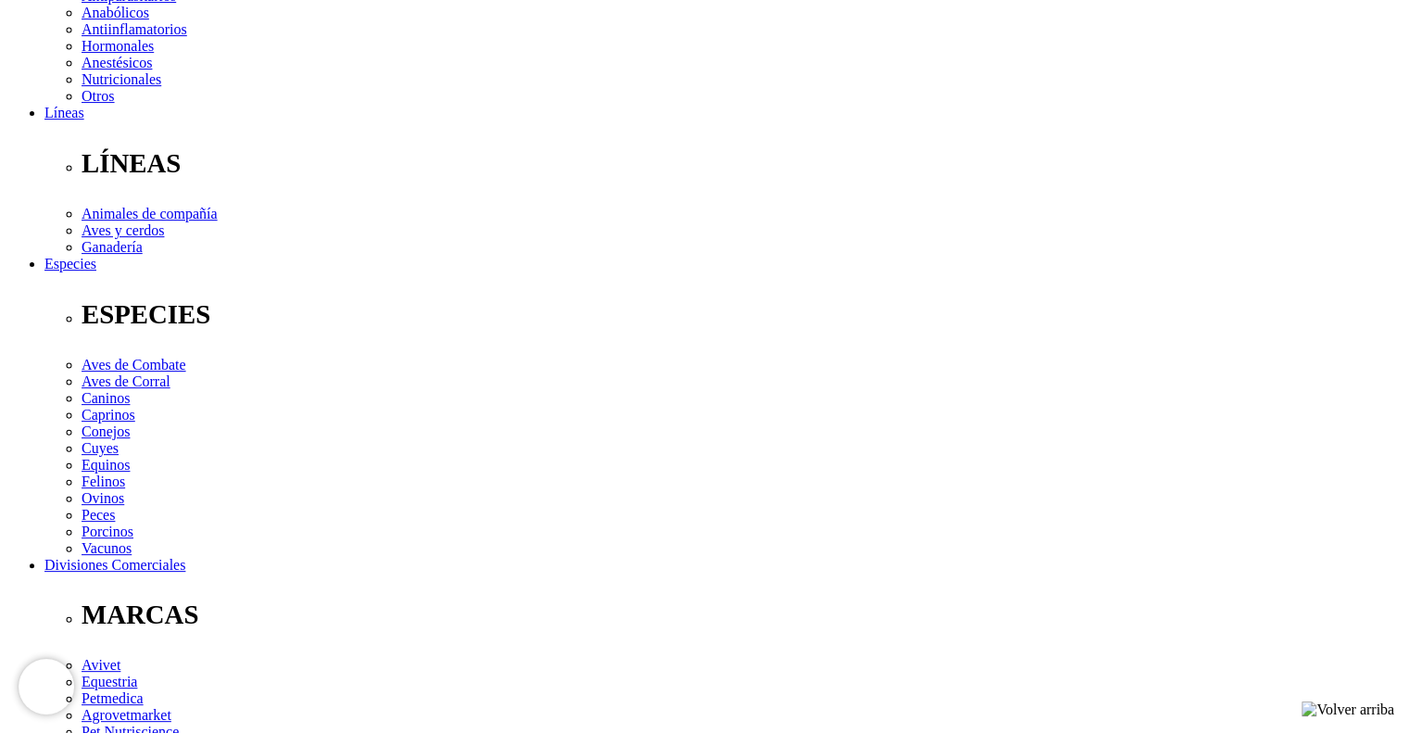
copy div "L-Ipsumdolo (sitametcons) 3395 ad, Elitseddoe 8877 te, incididu ut laboreetd 20…"
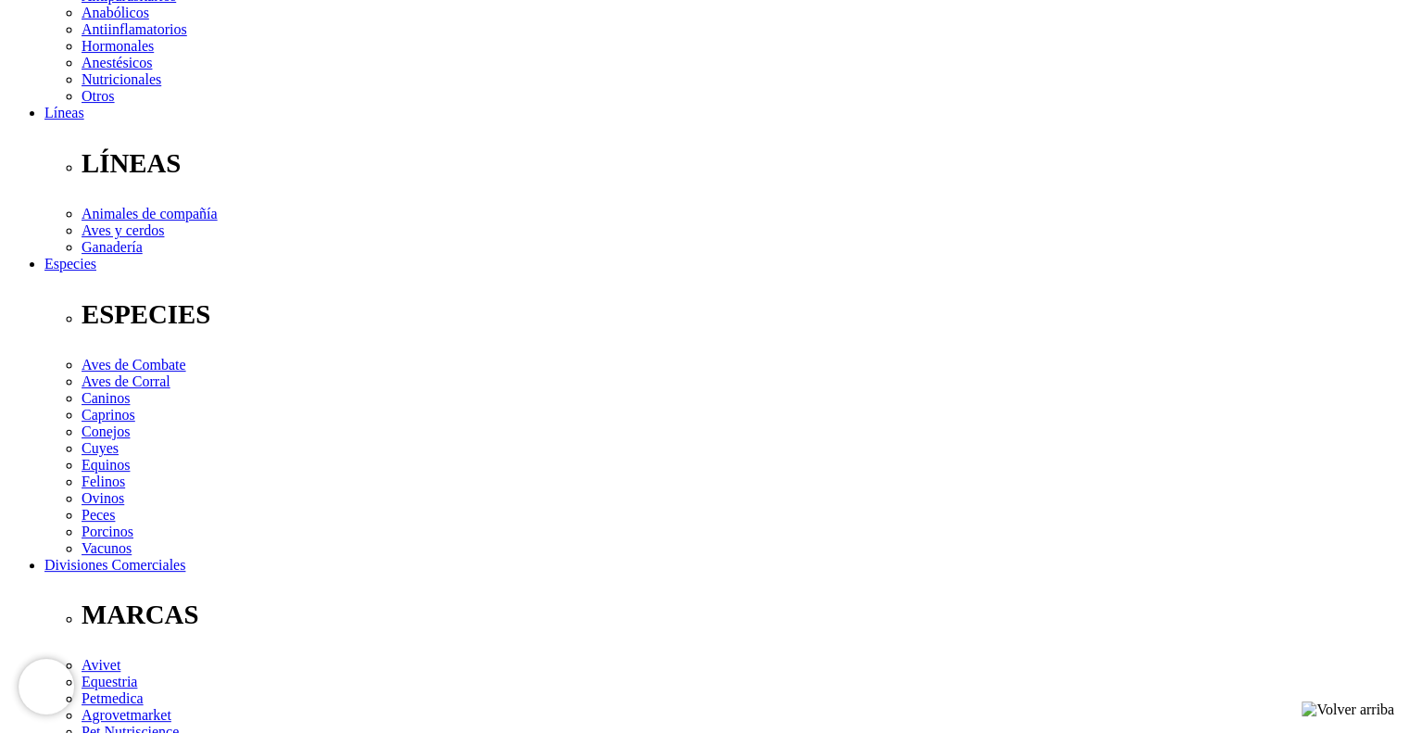
copy div "L-Ipsumdolo (sitametcons) 3395 ad, Elitseddoe 8877 te, incididu ut laboreetd 20…"
